Goal: Information Seeking & Learning: Learn about a topic

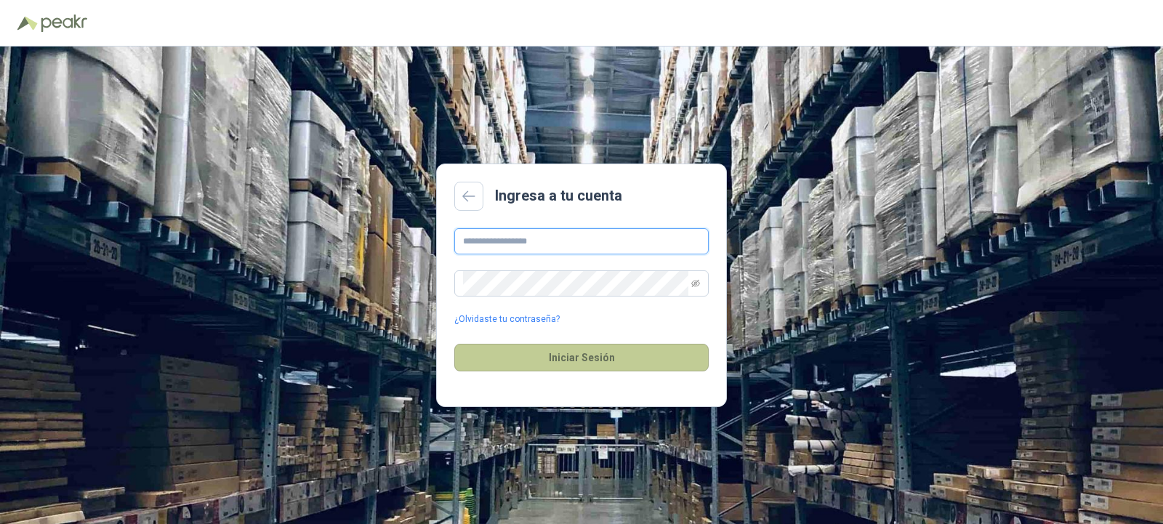
type input "**********"
click at [646, 361] on button "Iniciar Sesión" at bounding box center [581, 358] width 254 height 28
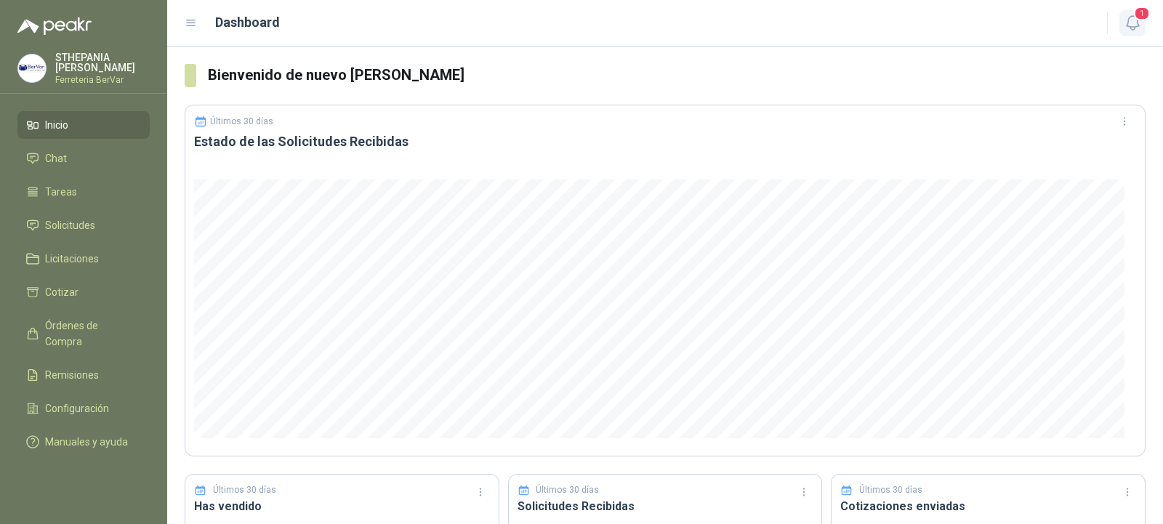
click at [1138, 18] on span "1" at bounding box center [1142, 14] width 16 height 14
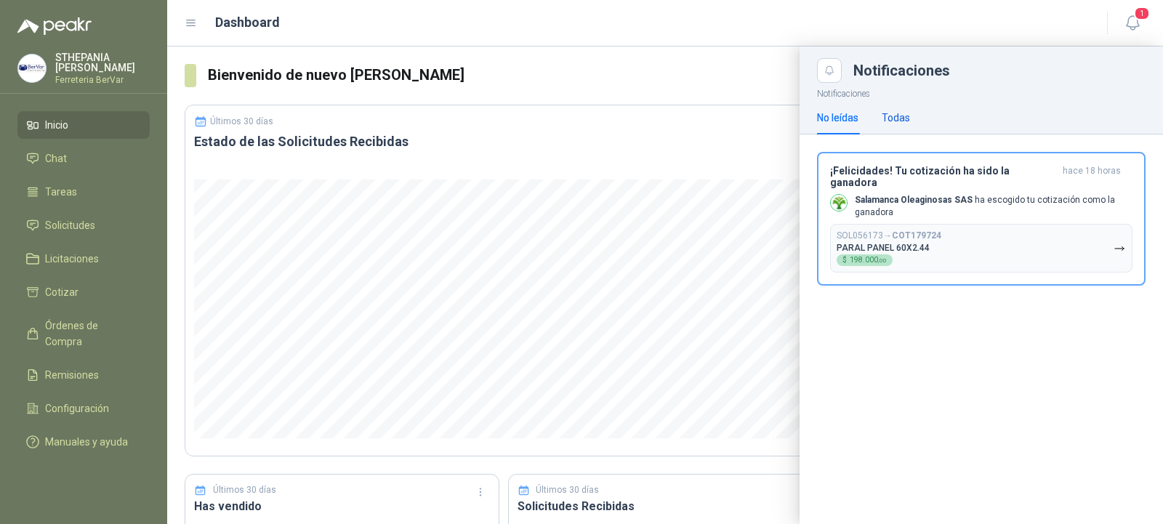
click at [883, 121] on div "Todas" at bounding box center [896, 118] width 28 height 16
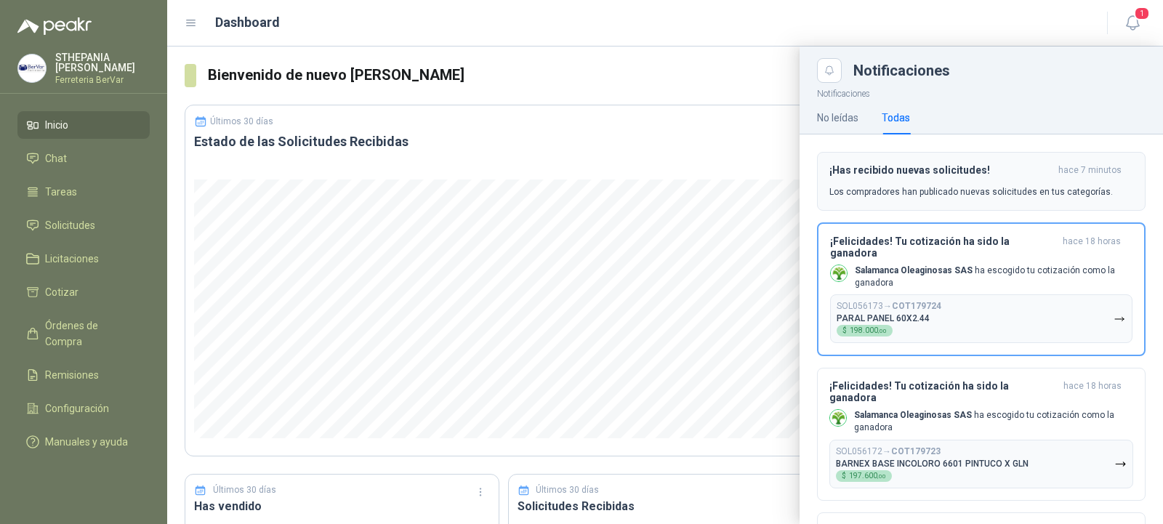
click at [904, 191] on p "Los compradores han publicado nuevas solicitudes en tus categorías." at bounding box center [972, 191] width 284 height 13
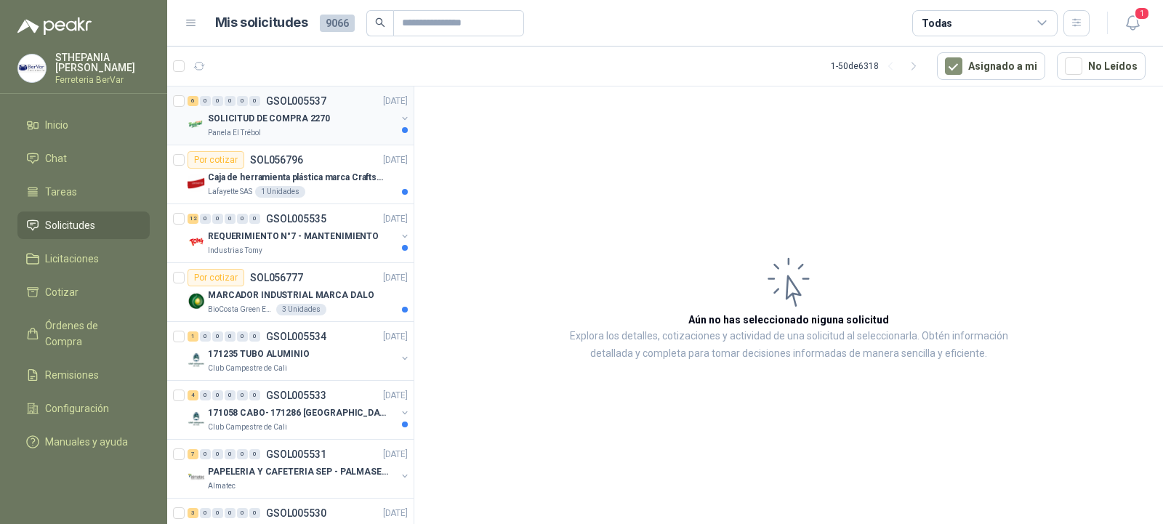
click at [284, 127] on div "Panela El Trébol" at bounding box center [302, 133] width 188 height 12
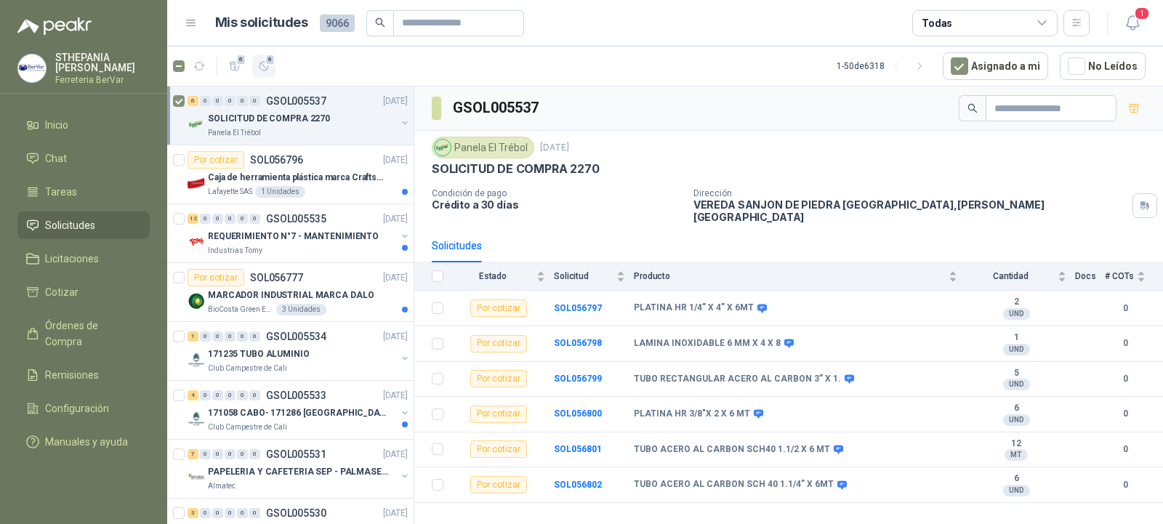
click at [258, 57] on button "6" at bounding box center [263, 66] width 23 height 23
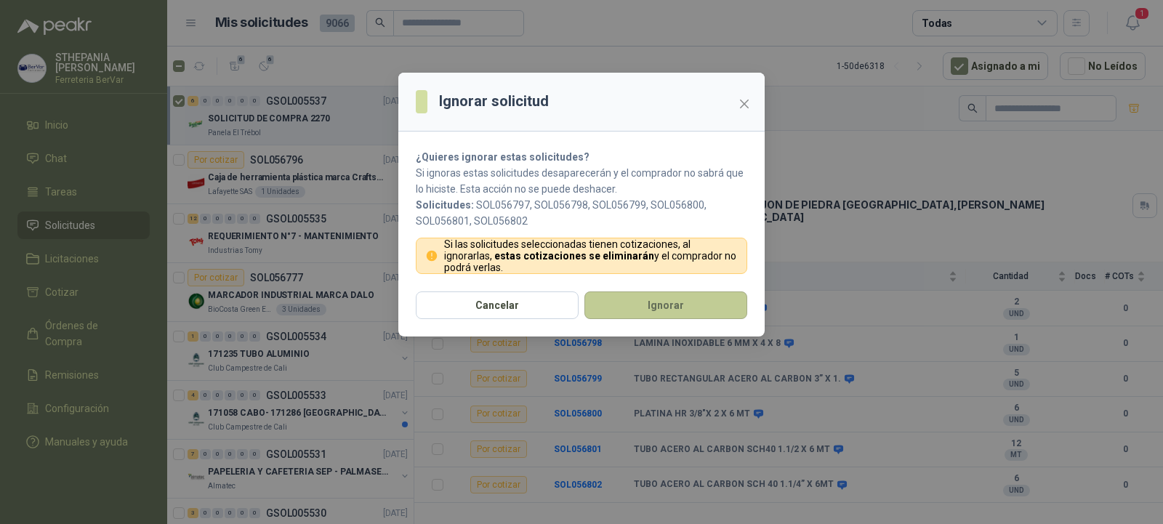
click at [601, 305] on button "Ignorar" at bounding box center [666, 306] width 163 height 28
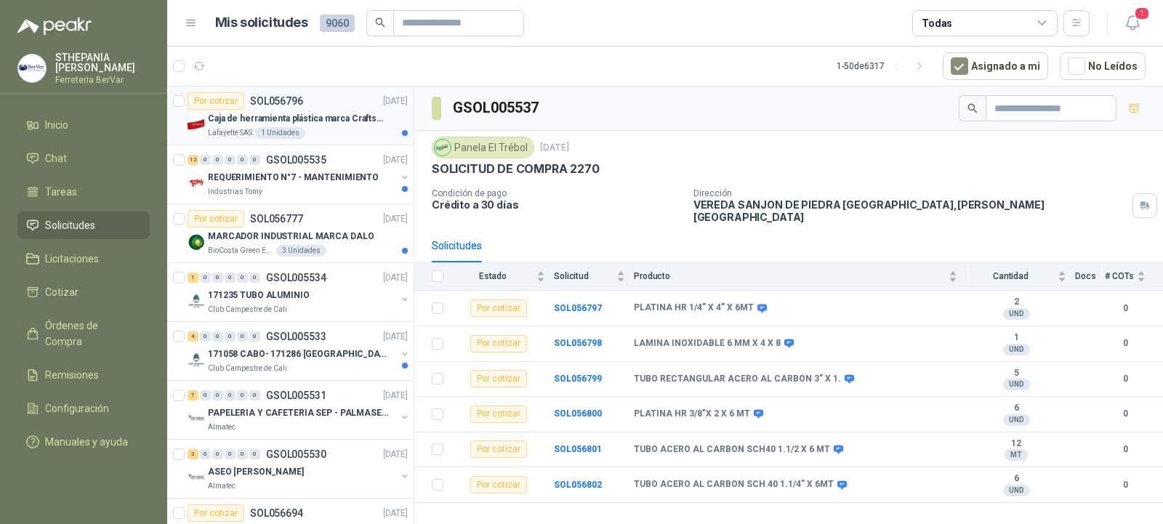
click at [336, 129] on div "Lafayette SAS 1 Unidades" at bounding box center [308, 133] width 200 height 12
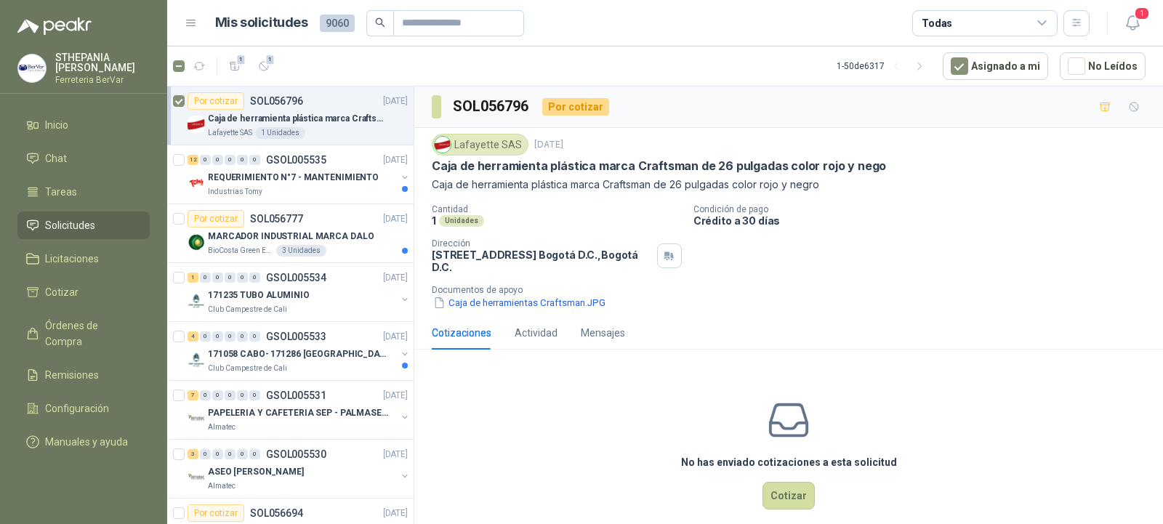
click at [262, 81] on article "1 1 1 - 50 de 6317 Asignado a mi No Leídos" at bounding box center [665, 66] width 996 height 39
click at [264, 68] on icon "button" at bounding box center [264, 66] width 12 height 12
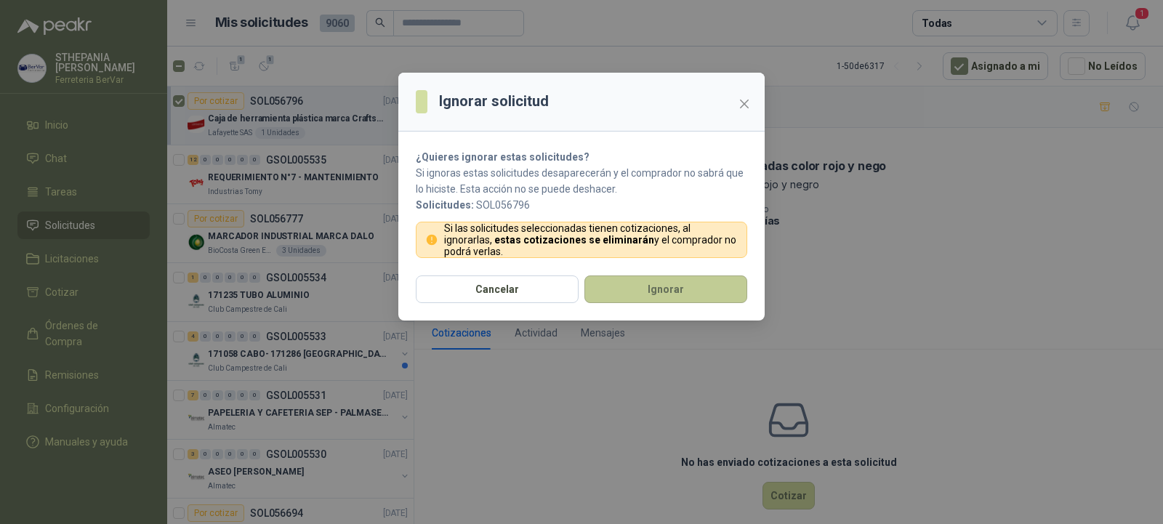
click at [659, 279] on button "Ignorar" at bounding box center [666, 290] width 163 height 28
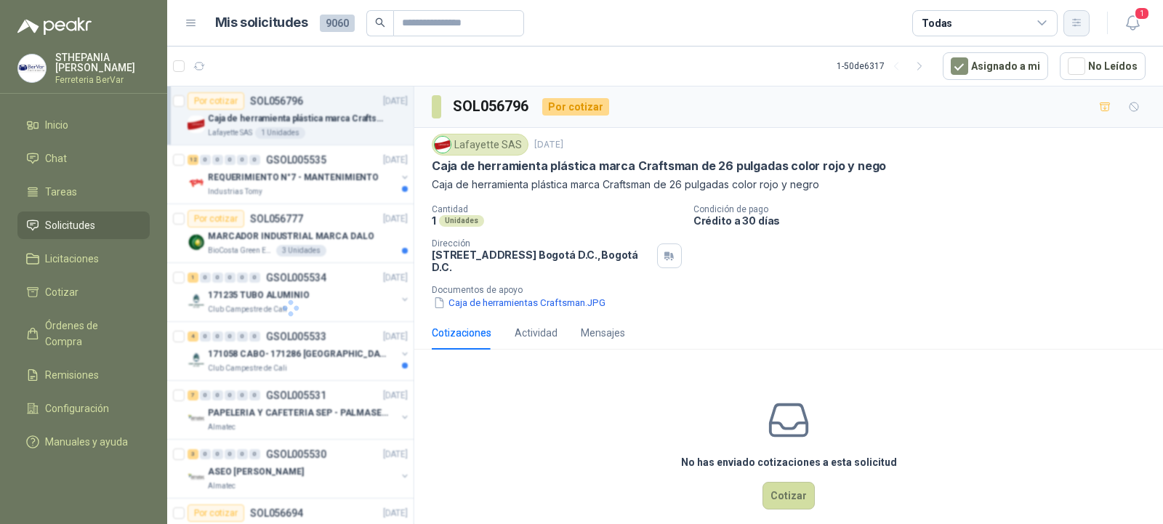
click at [1077, 23] on icon "button" at bounding box center [1076, 22] width 8 height 7
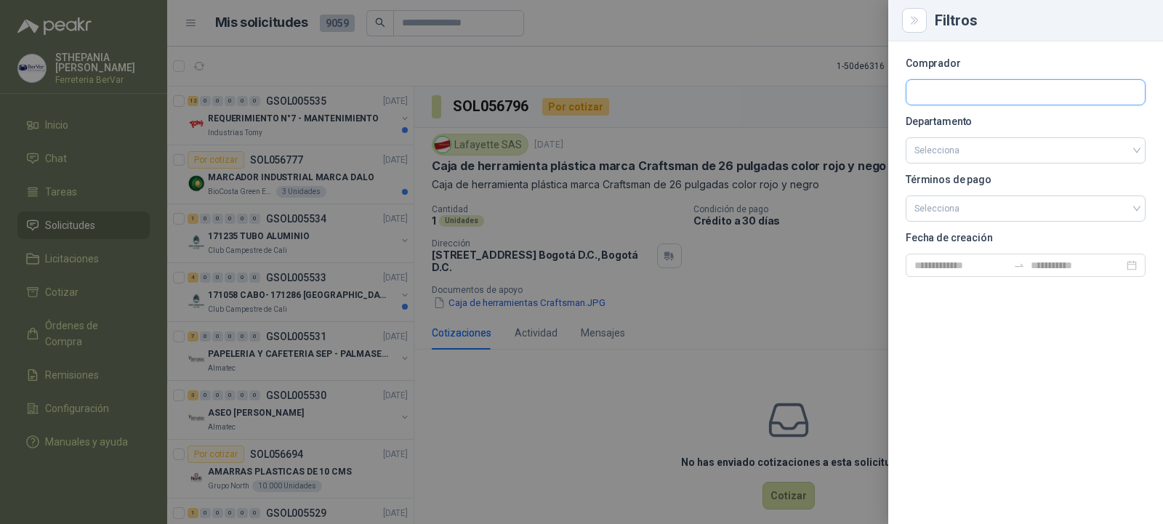
click at [947, 100] on input "text" at bounding box center [1026, 92] width 238 height 25
drag, startPoint x: 918, startPoint y: 68, endPoint x: 585, endPoint y: 249, distance: 378.7
click at [917, 68] on p "Comprador" at bounding box center [1026, 63] width 240 height 9
click at [981, 153] on input "search" at bounding box center [1026, 150] width 222 height 25
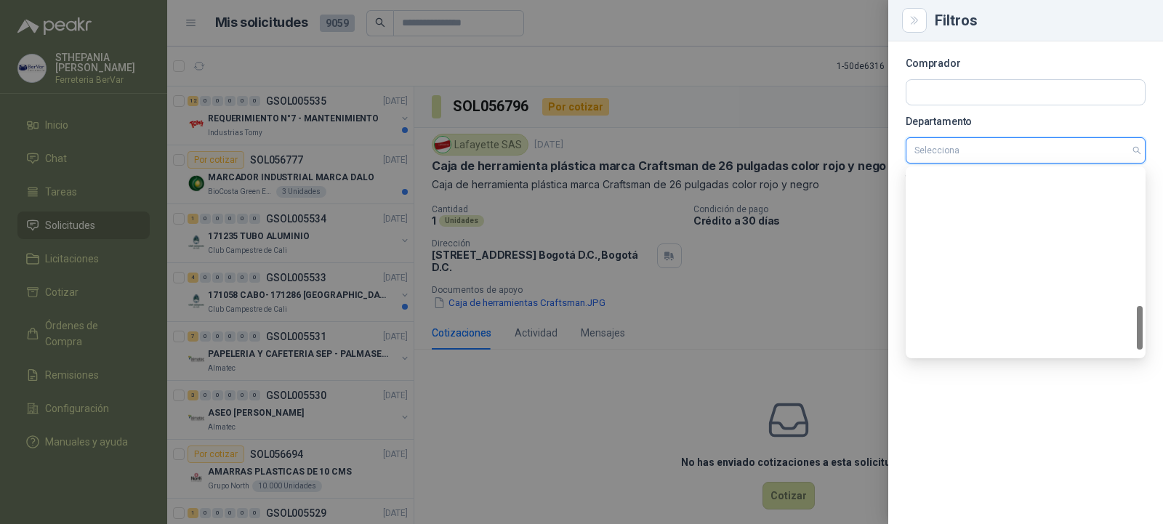
scroll to position [605, 0]
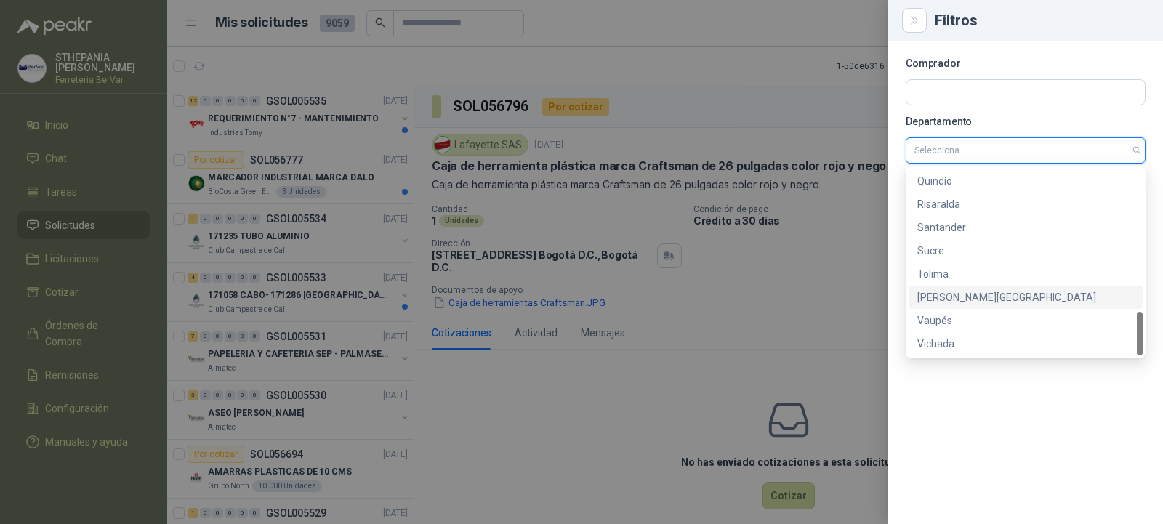
click at [973, 292] on div "[PERSON_NAME][GEOGRAPHIC_DATA]" at bounding box center [1026, 297] width 217 height 16
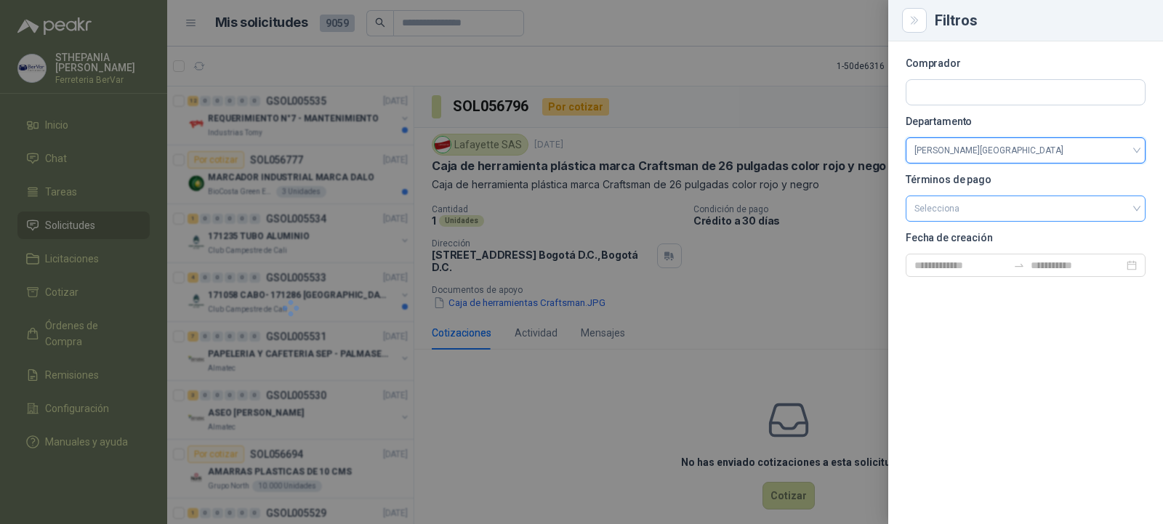
click at [940, 214] on input "search" at bounding box center [1026, 207] width 222 height 22
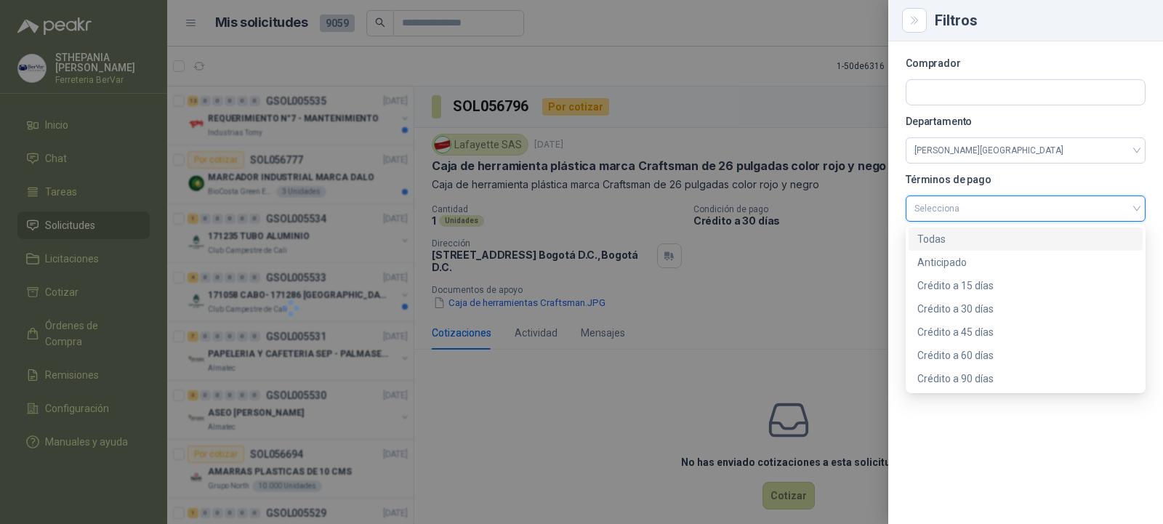
click at [939, 234] on div "Todas" at bounding box center [1026, 239] width 217 height 16
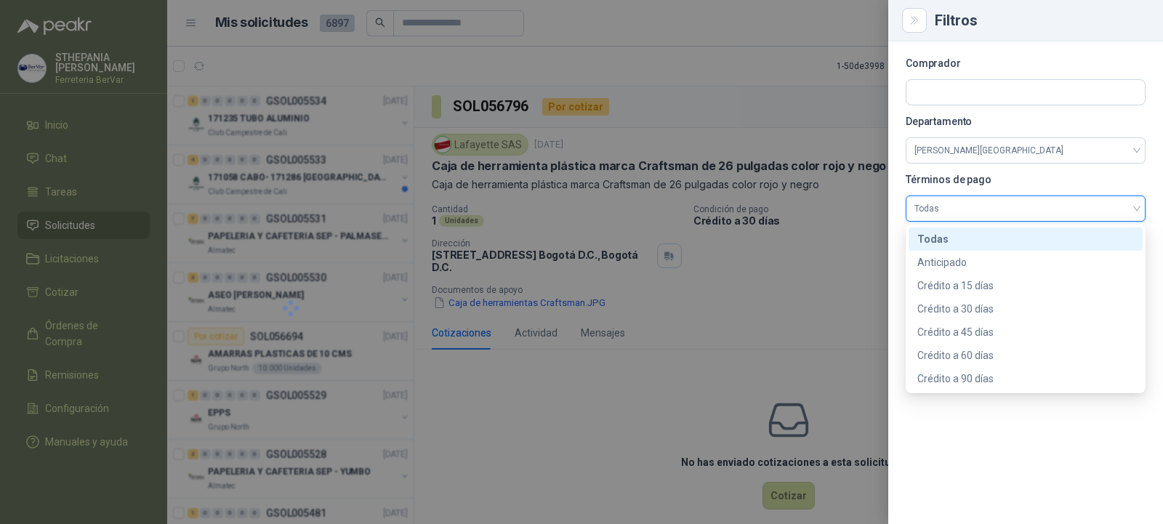
click at [813, 265] on div at bounding box center [581, 262] width 1163 height 524
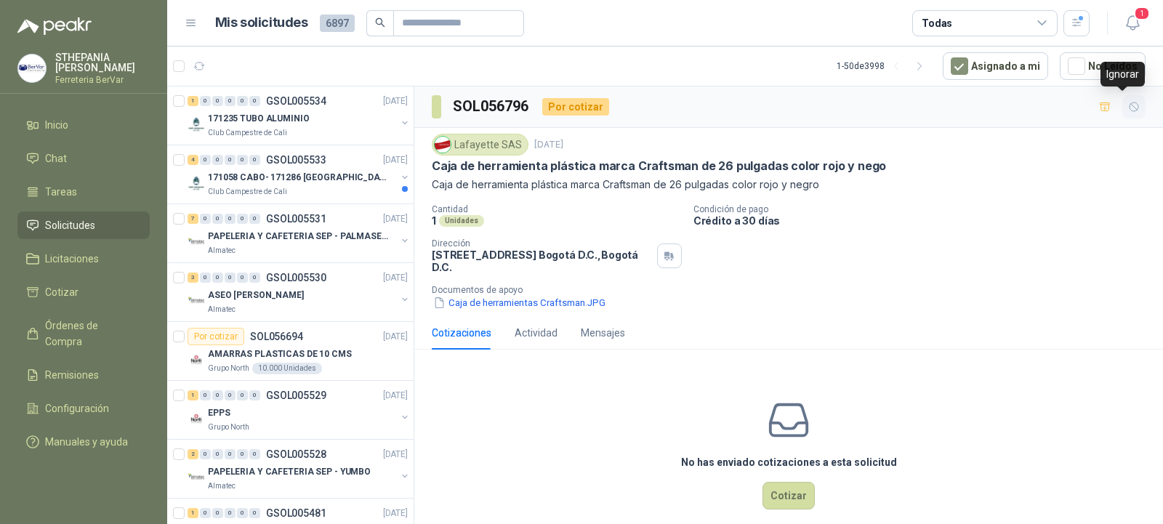
click at [1131, 110] on button "button" at bounding box center [1134, 106] width 23 height 23
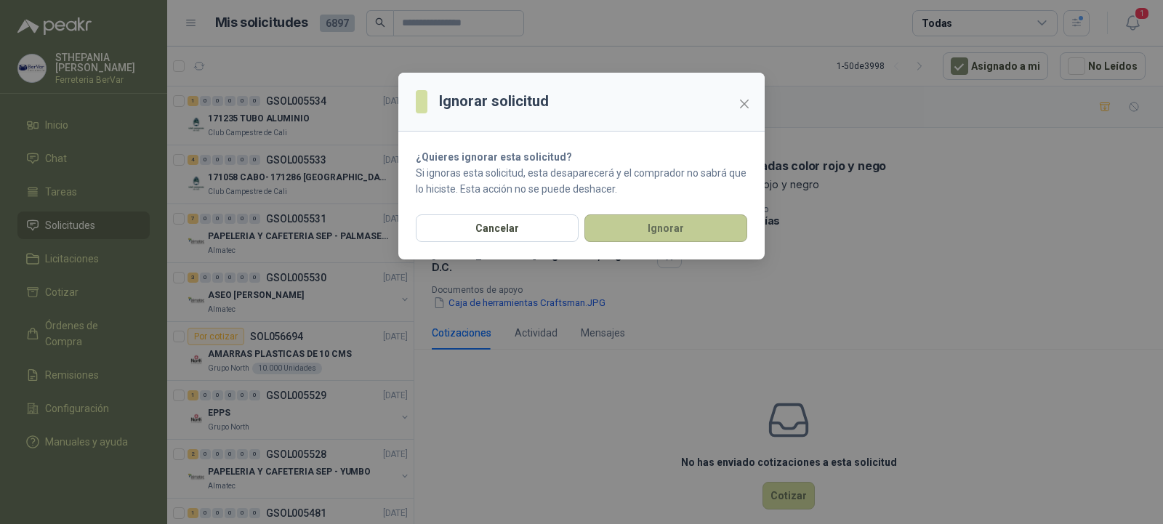
click at [665, 233] on button "Ignorar" at bounding box center [666, 228] width 163 height 28
